Goal: Find specific page/section: Find specific page/section

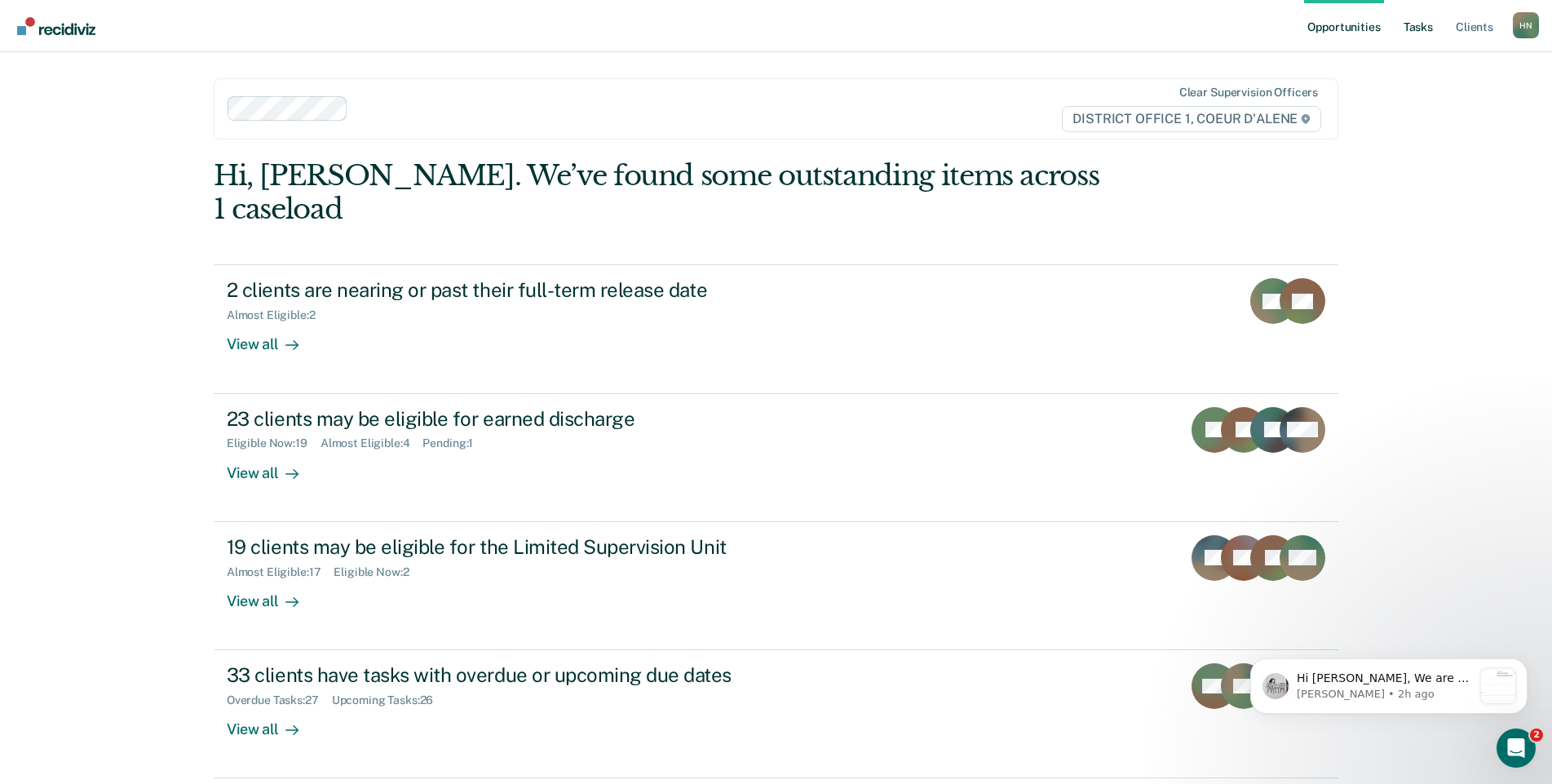
click at [1417, 21] on link "Tasks" at bounding box center [1418, 26] width 36 height 52
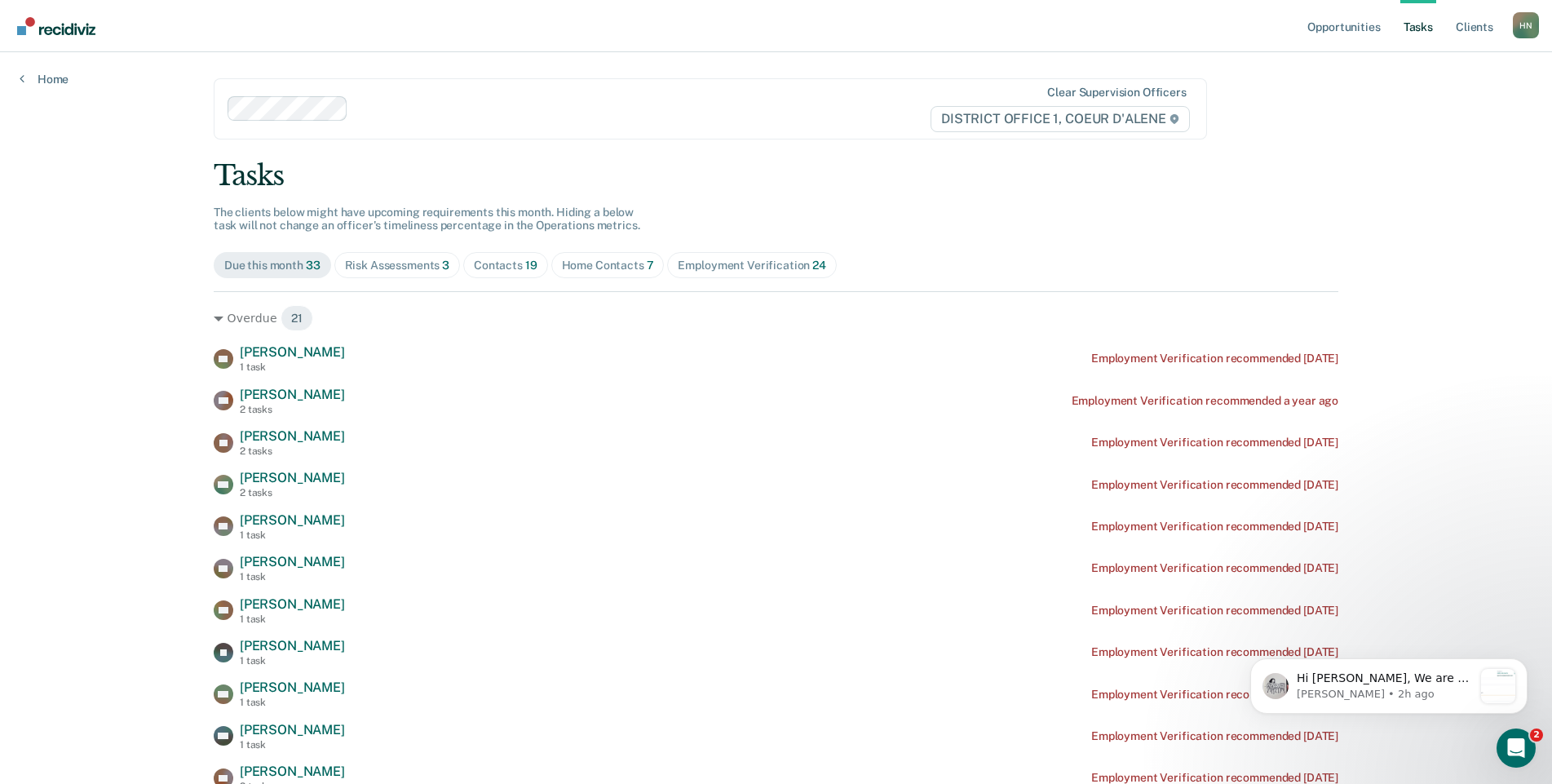
click at [391, 261] on div "Risk Assessments 3" at bounding box center [398, 266] width 105 height 14
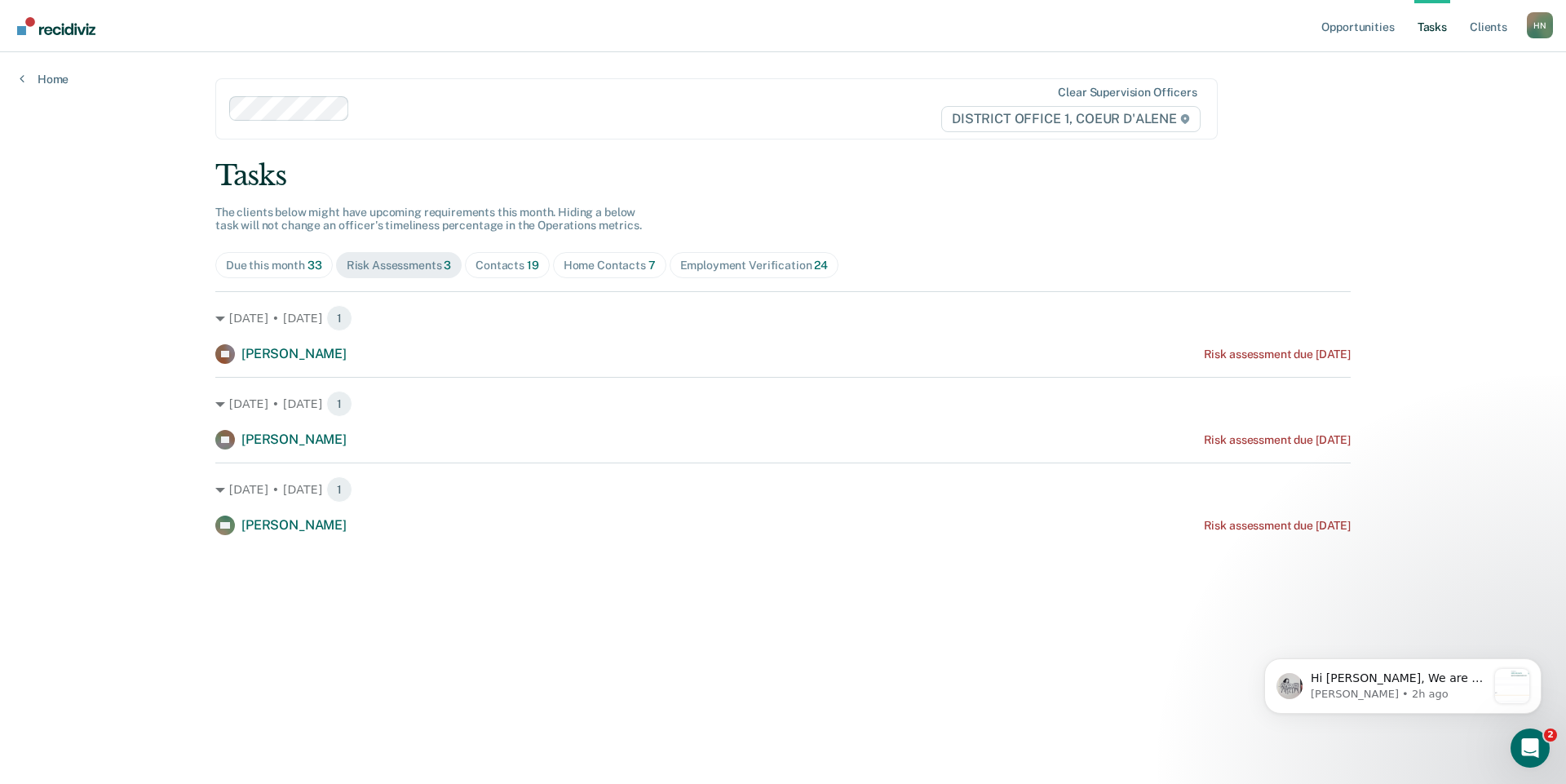
click at [505, 262] on div "Contacts 19" at bounding box center [507, 266] width 64 height 14
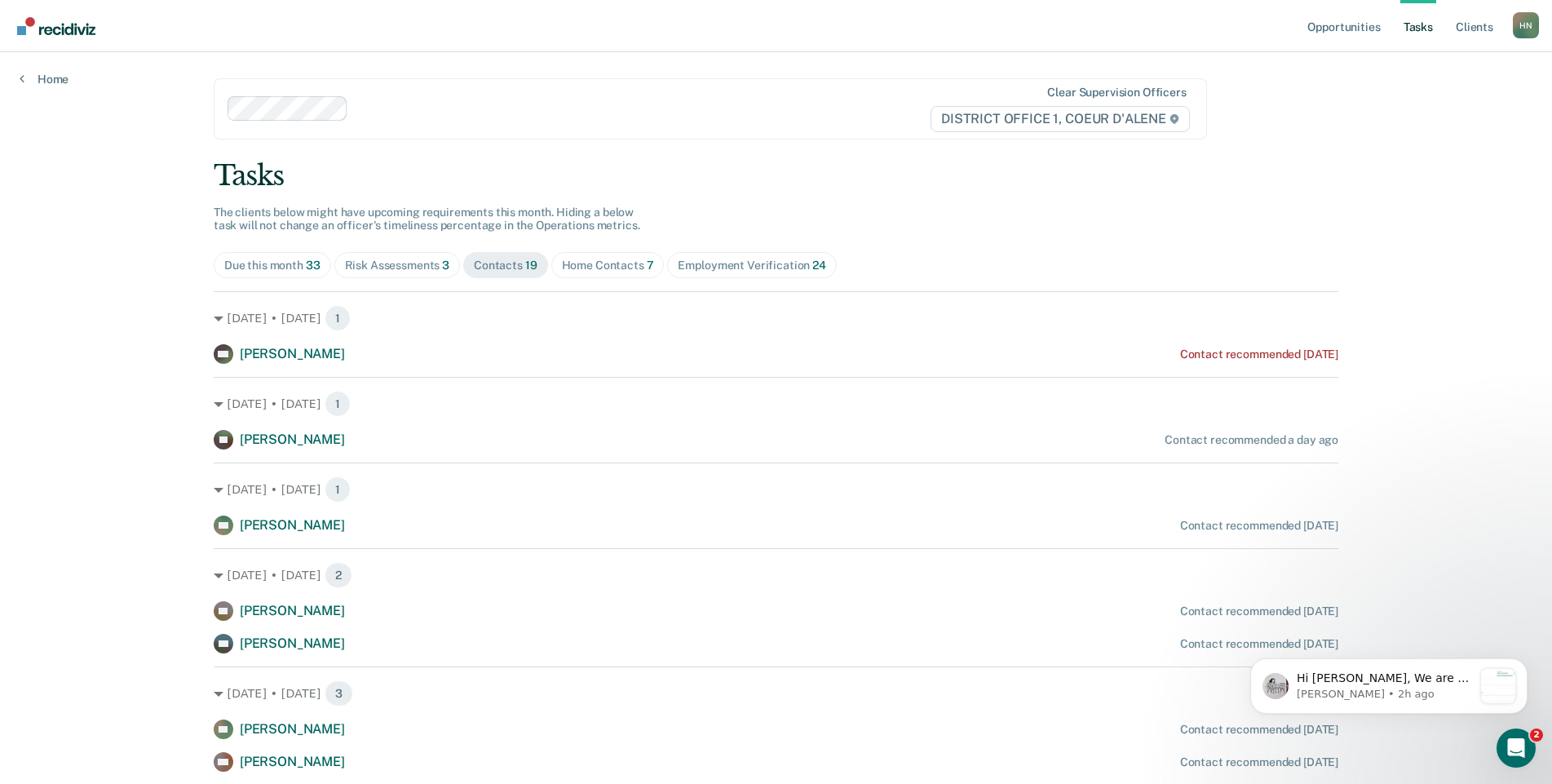
click at [393, 264] on div "Risk Assessments 3" at bounding box center [398, 266] width 105 height 14
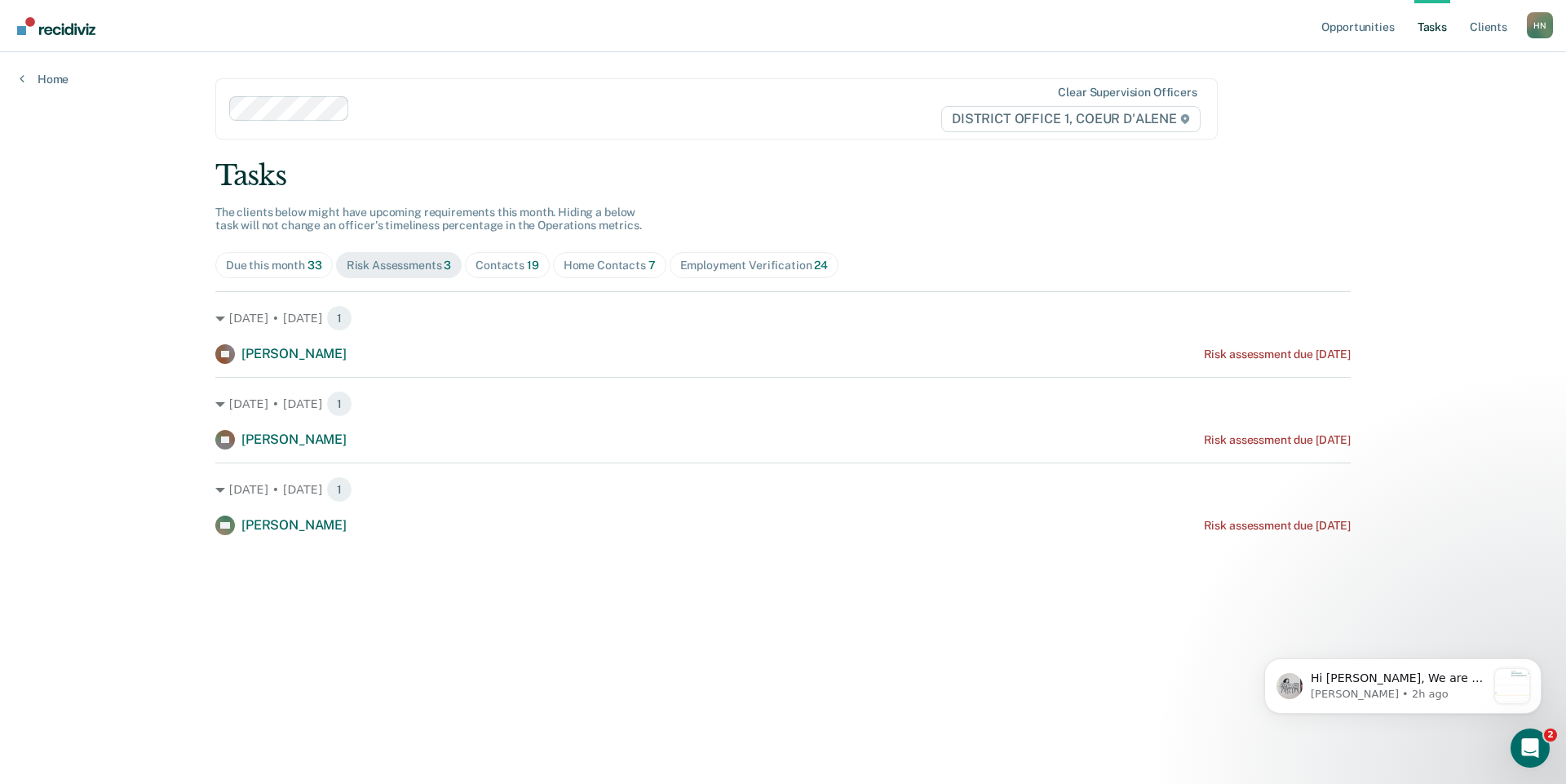
click at [504, 267] on div "Contacts 19" at bounding box center [507, 266] width 64 height 14
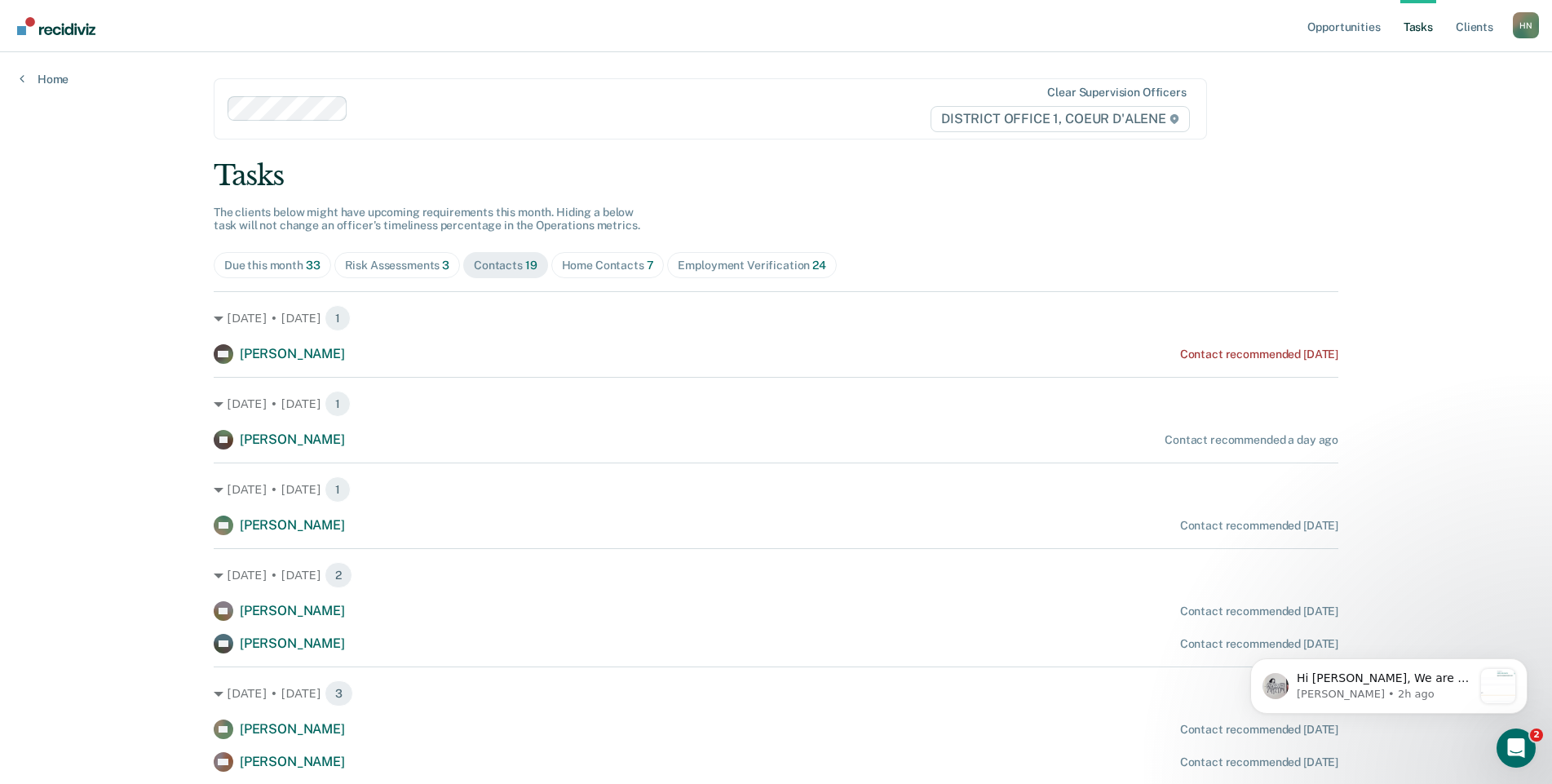
click at [582, 272] on div "Home Contacts 7" at bounding box center [608, 266] width 92 height 14
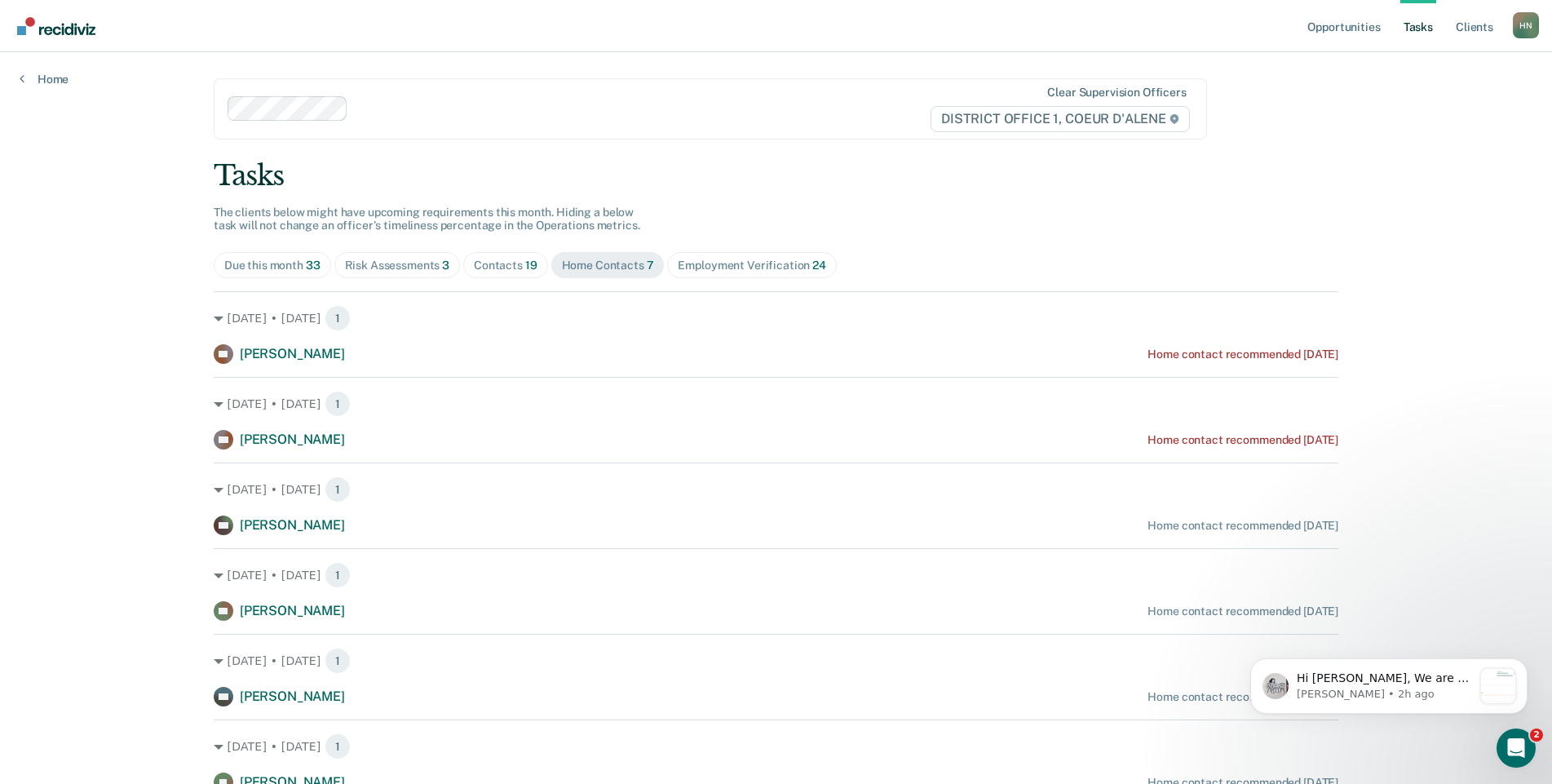
click at [725, 264] on div "Employment Verification 24" at bounding box center [751, 266] width 148 height 14
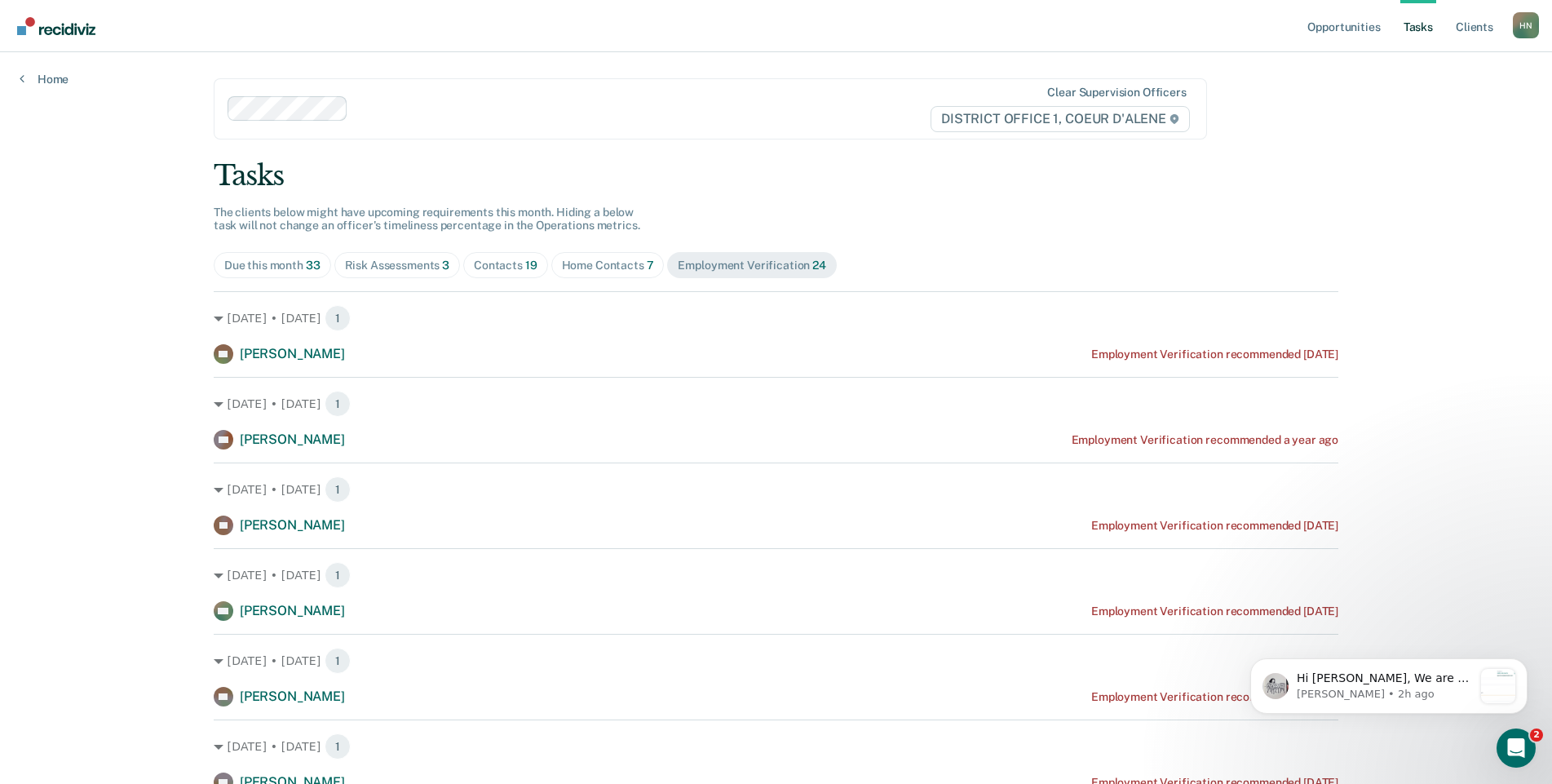
click at [289, 266] on div "Due this month 33" at bounding box center [273, 266] width 96 height 14
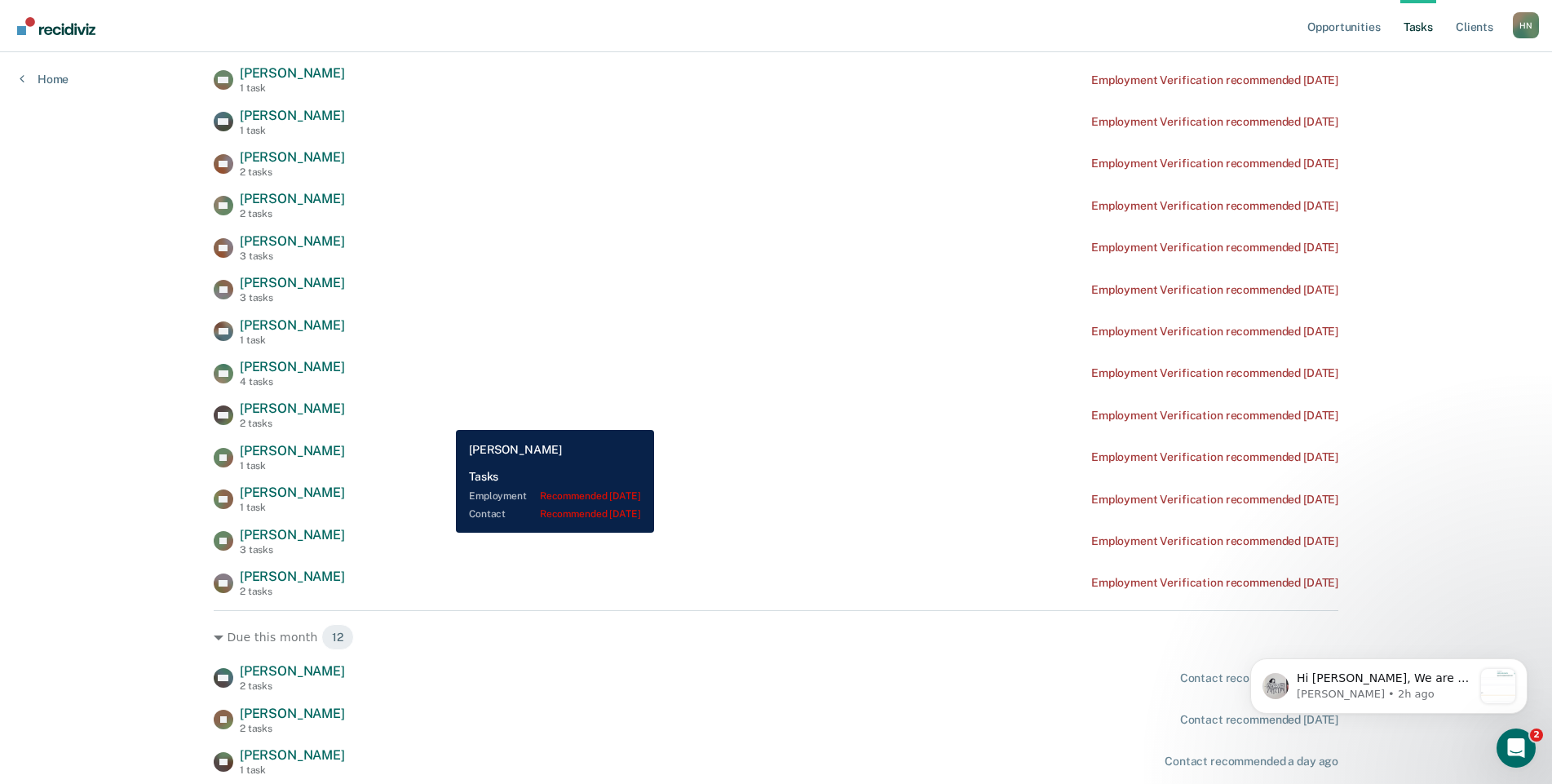
scroll to position [170, 0]
